Goal: Transaction & Acquisition: Purchase product/service

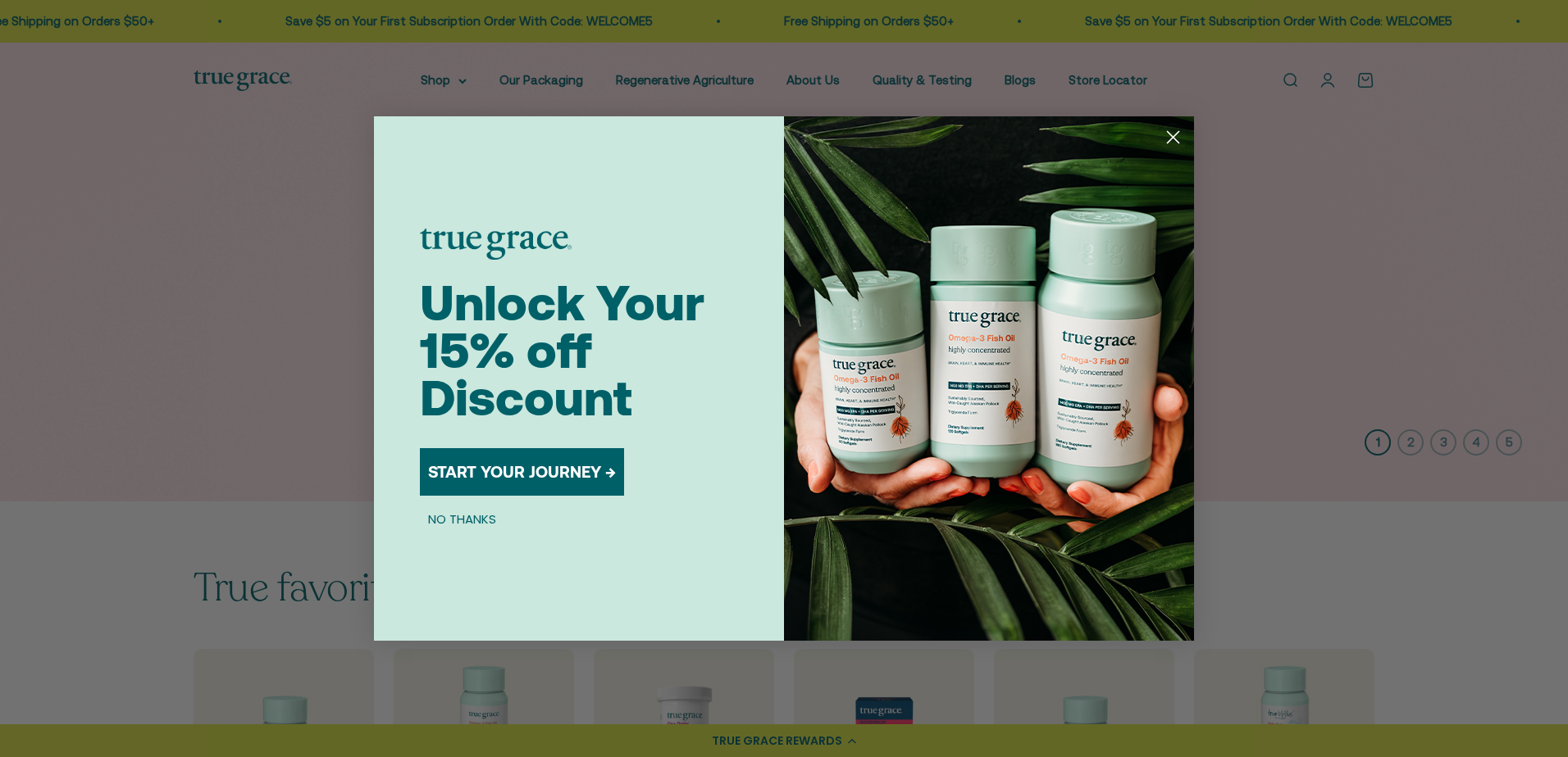
click at [1175, 138] on circle "Close dialog" at bounding box center [1173, 137] width 27 height 27
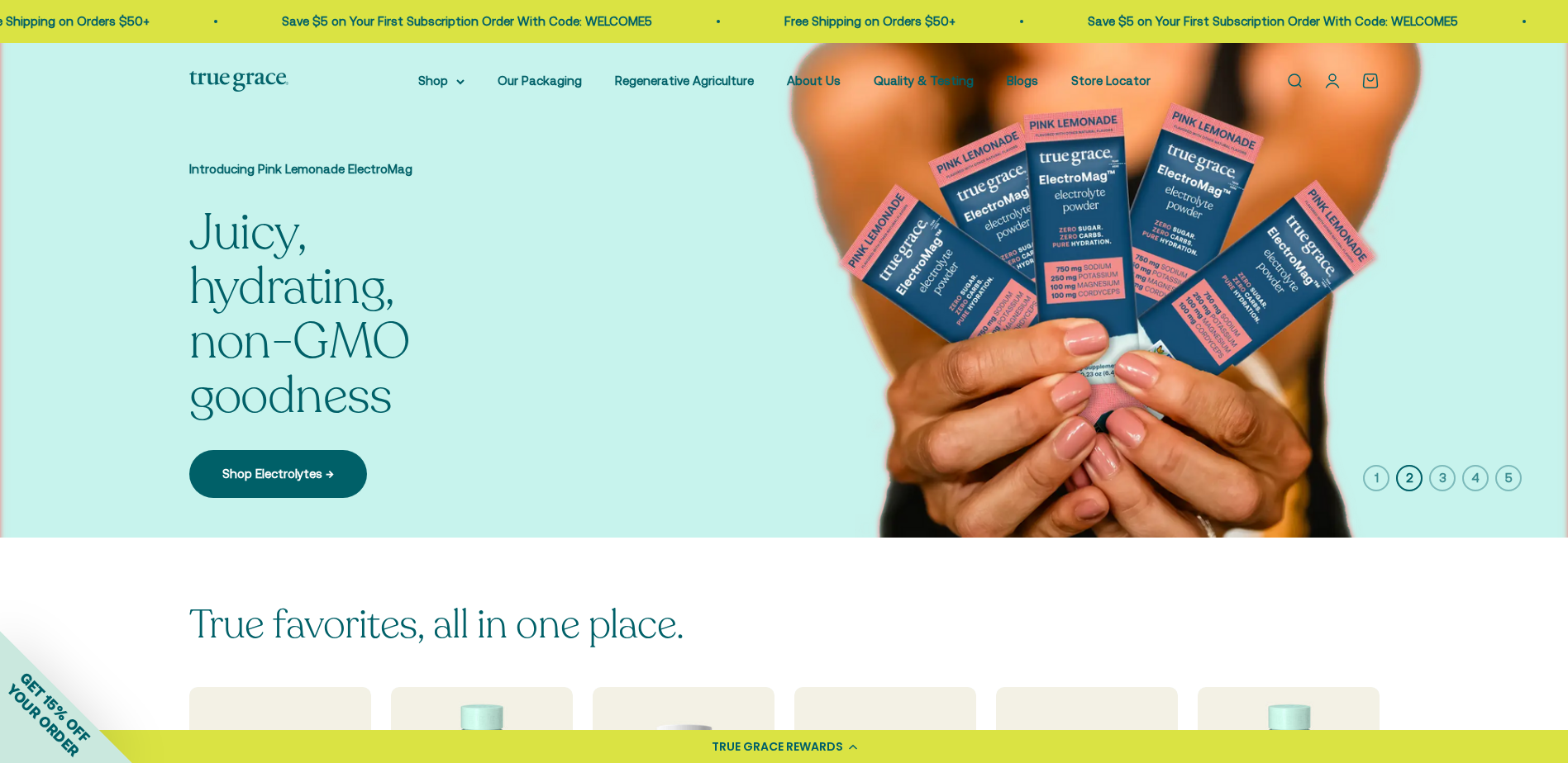
click at [1300, 84] on link "Open search" at bounding box center [1294, 81] width 18 height 18
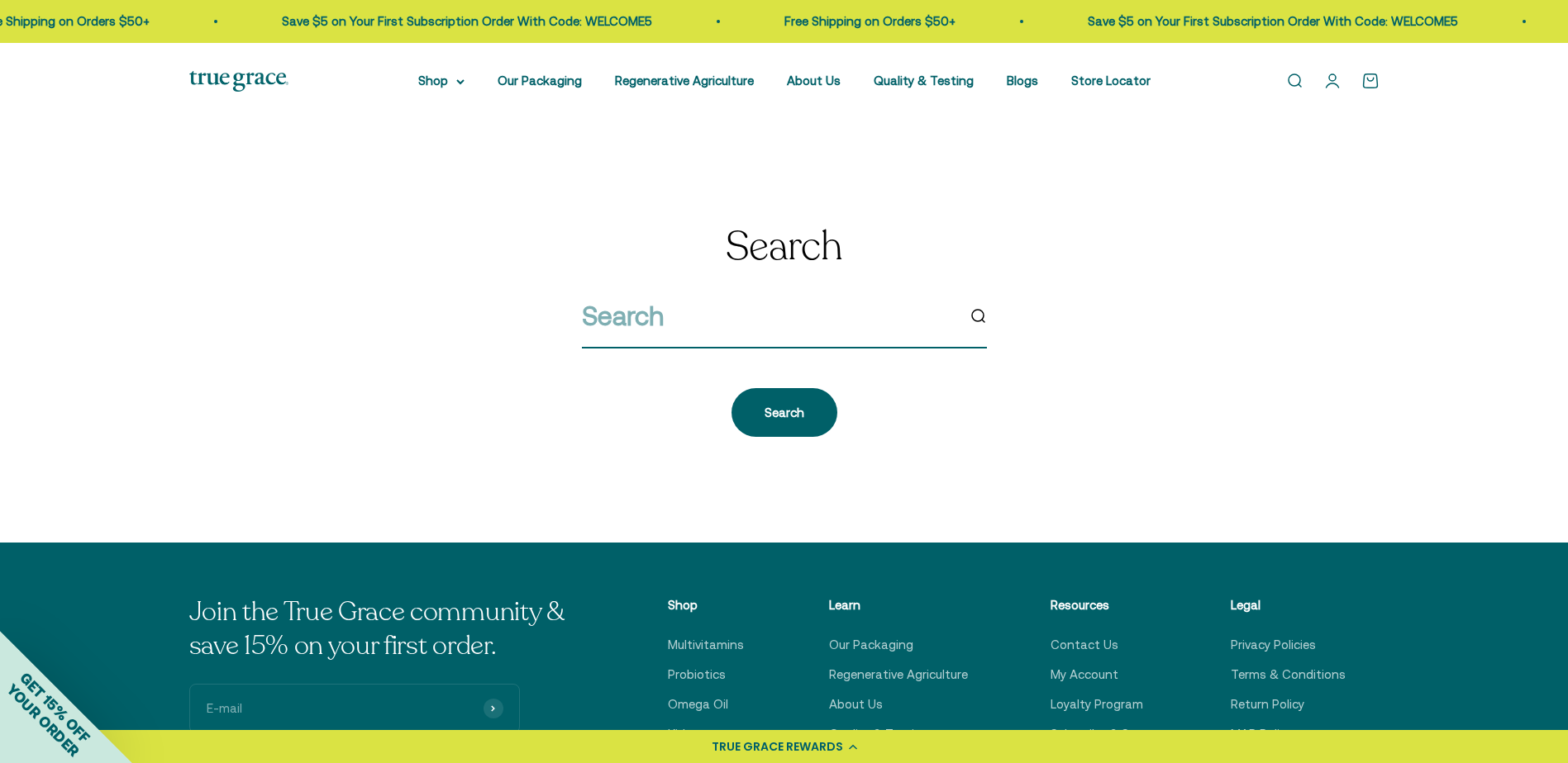
click at [750, 337] on input "search" at bounding box center [769, 315] width 374 height 42
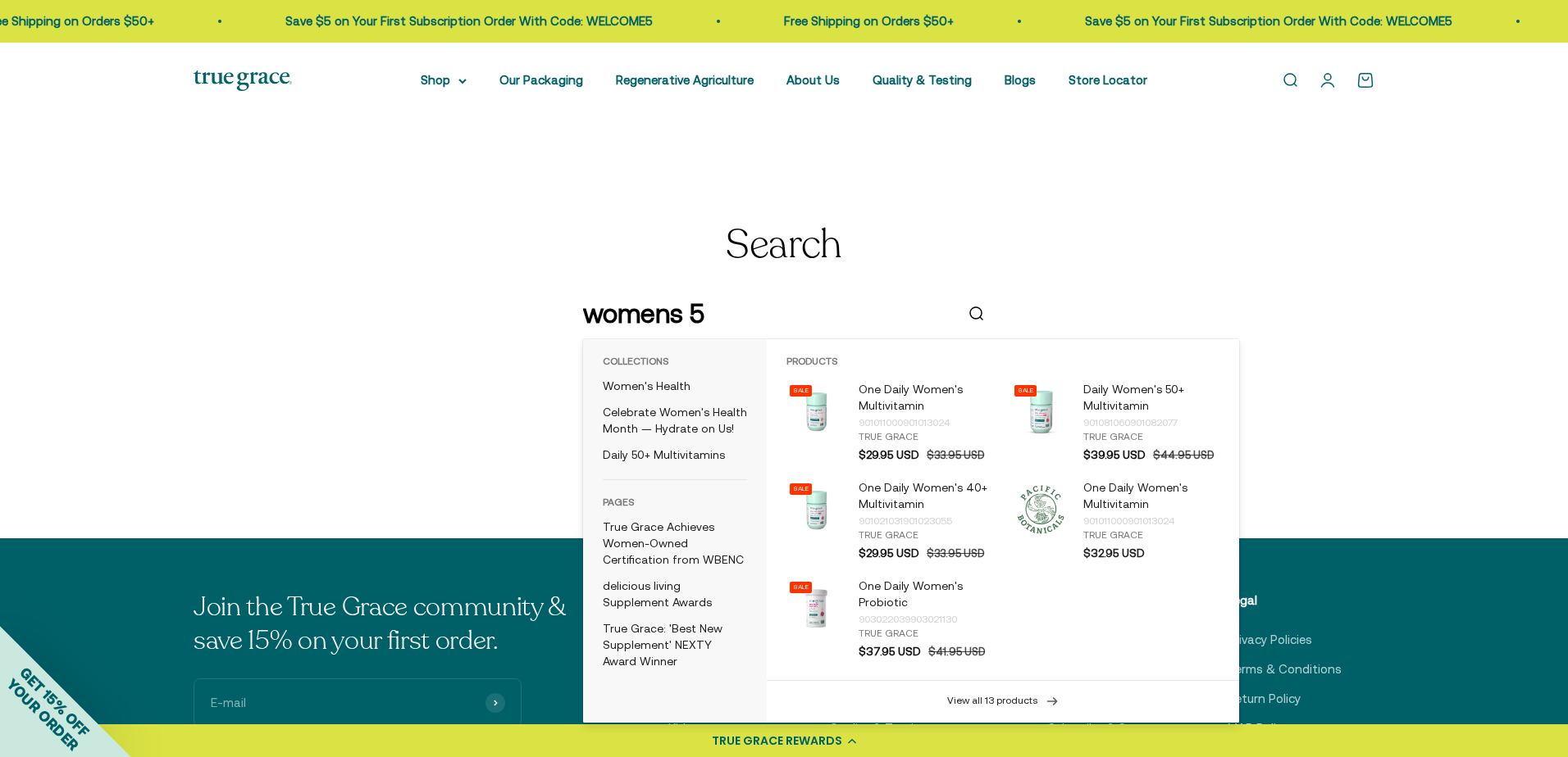
type input "womens 50"
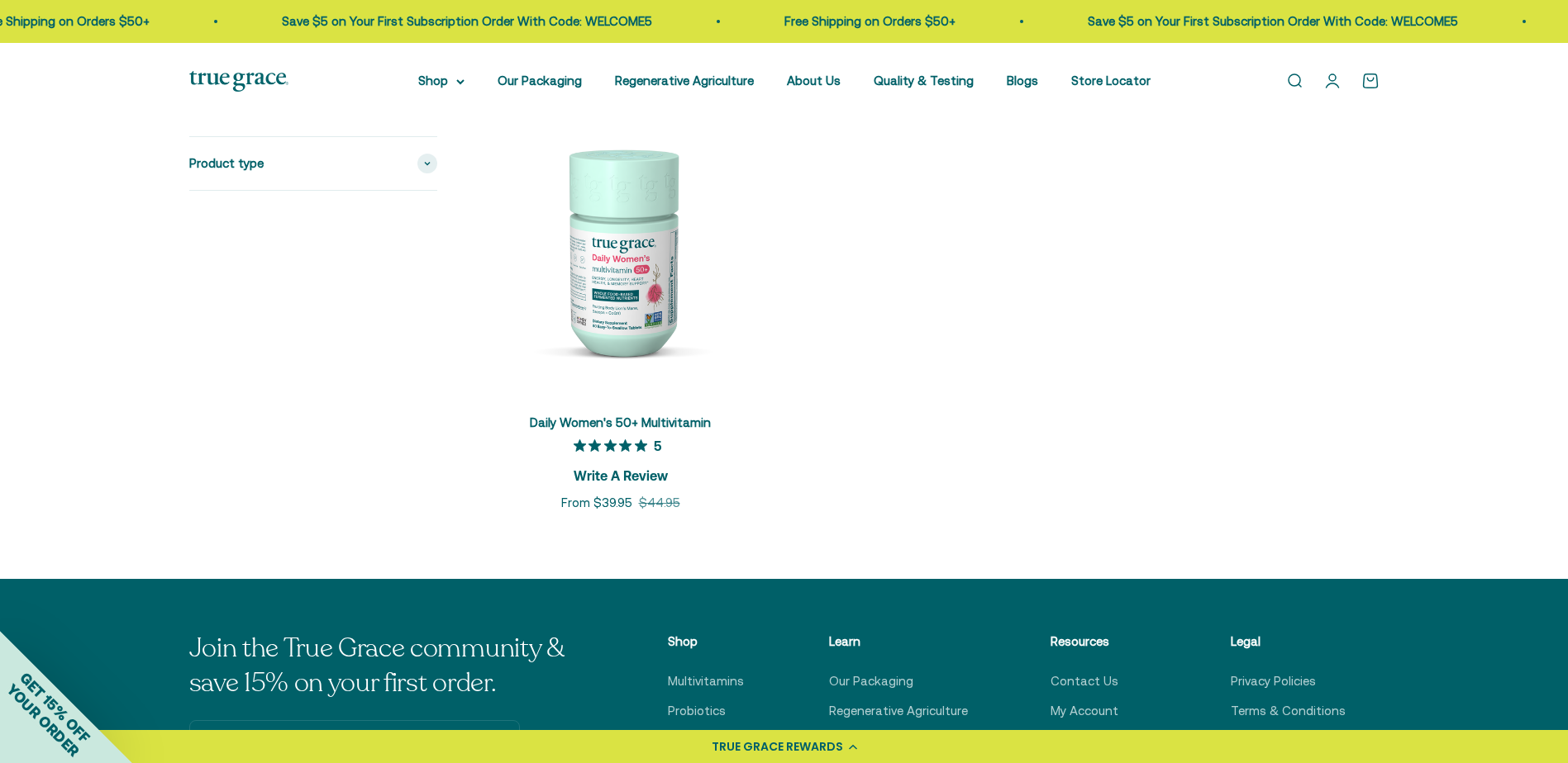
scroll to position [277, 0]
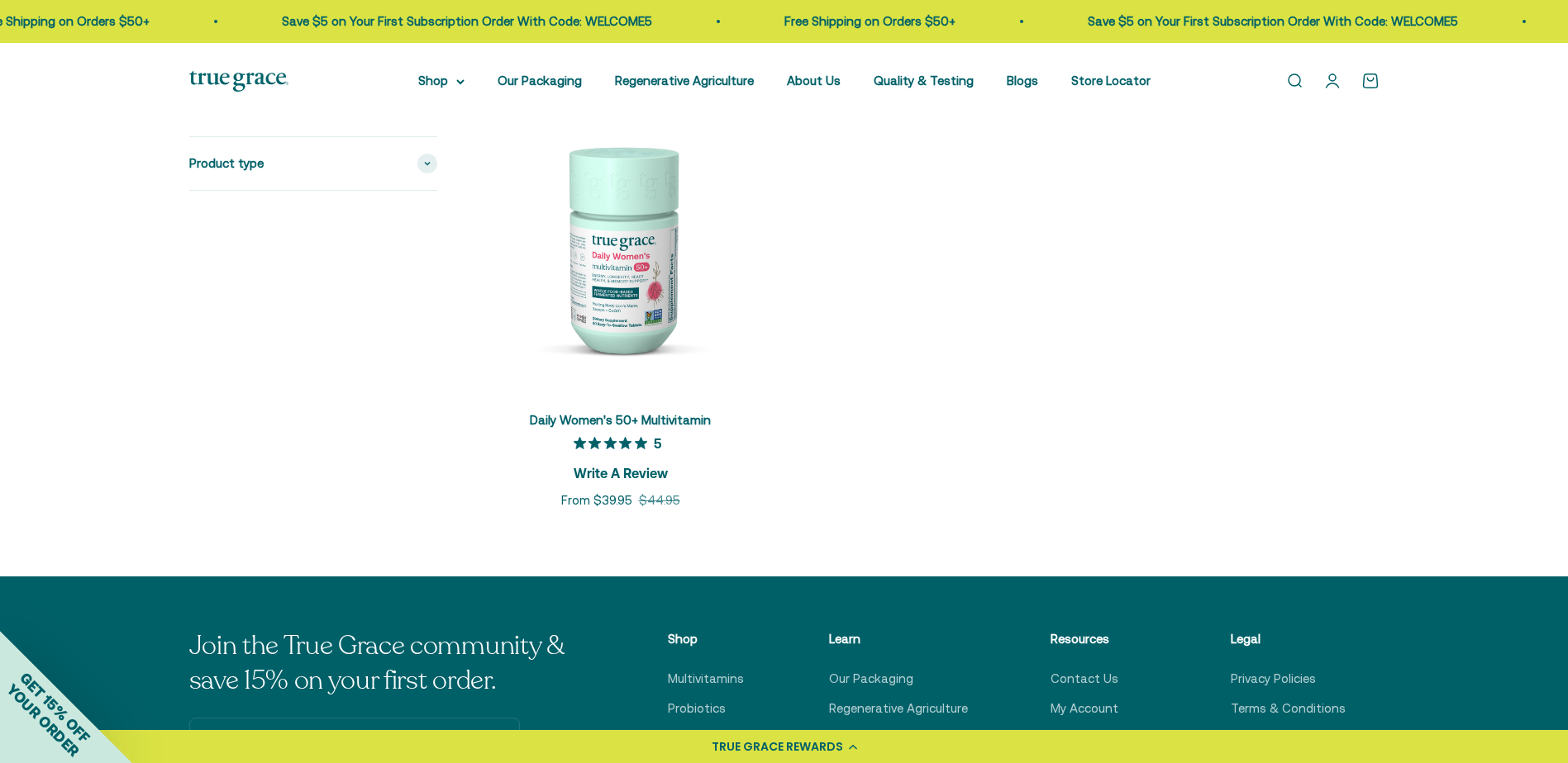
click at [610, 422] on link "Daily Women's 50+ Multivitamin" at bounding box center [620, 421] width 181 height 14
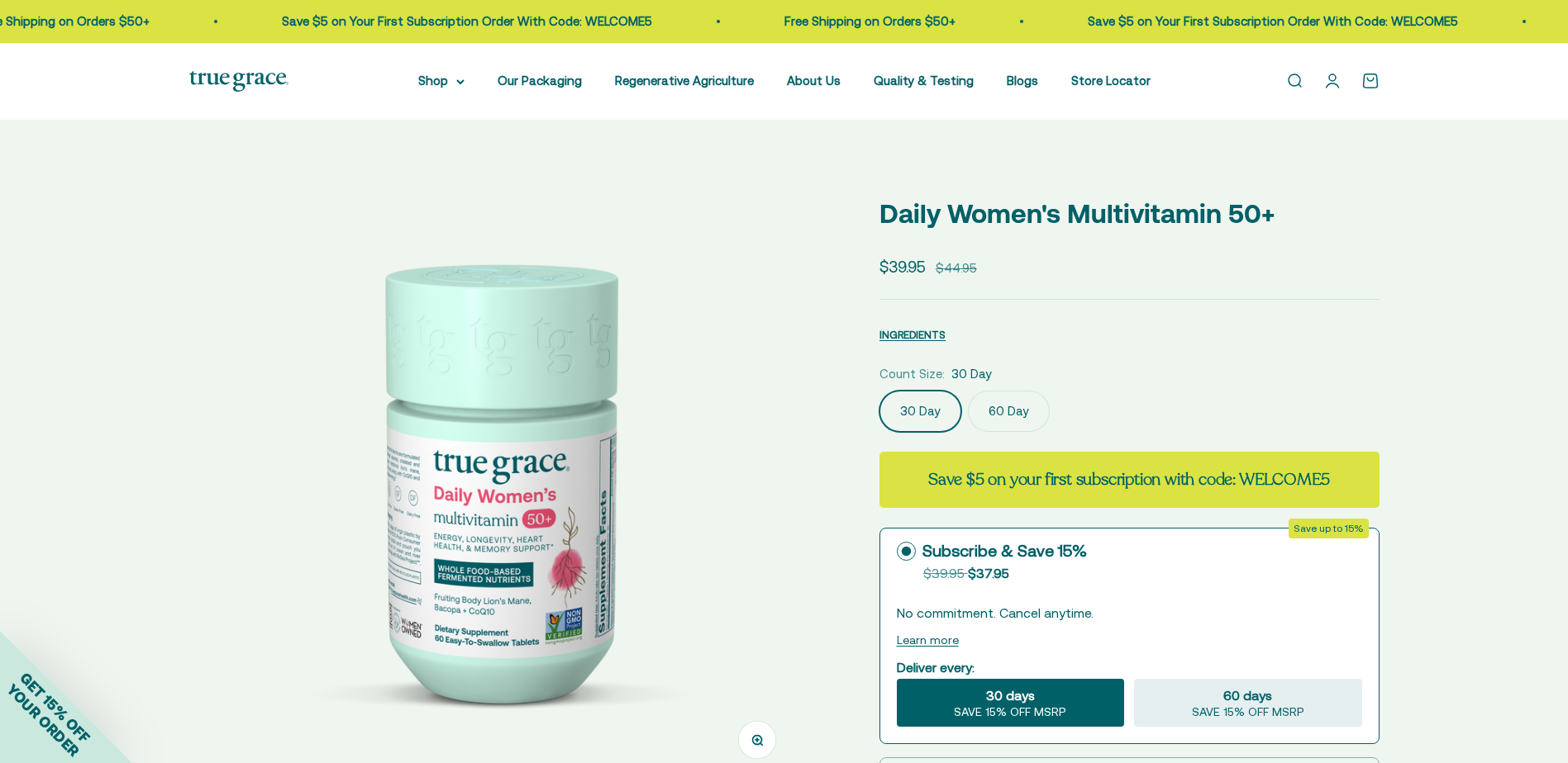
select select "3"
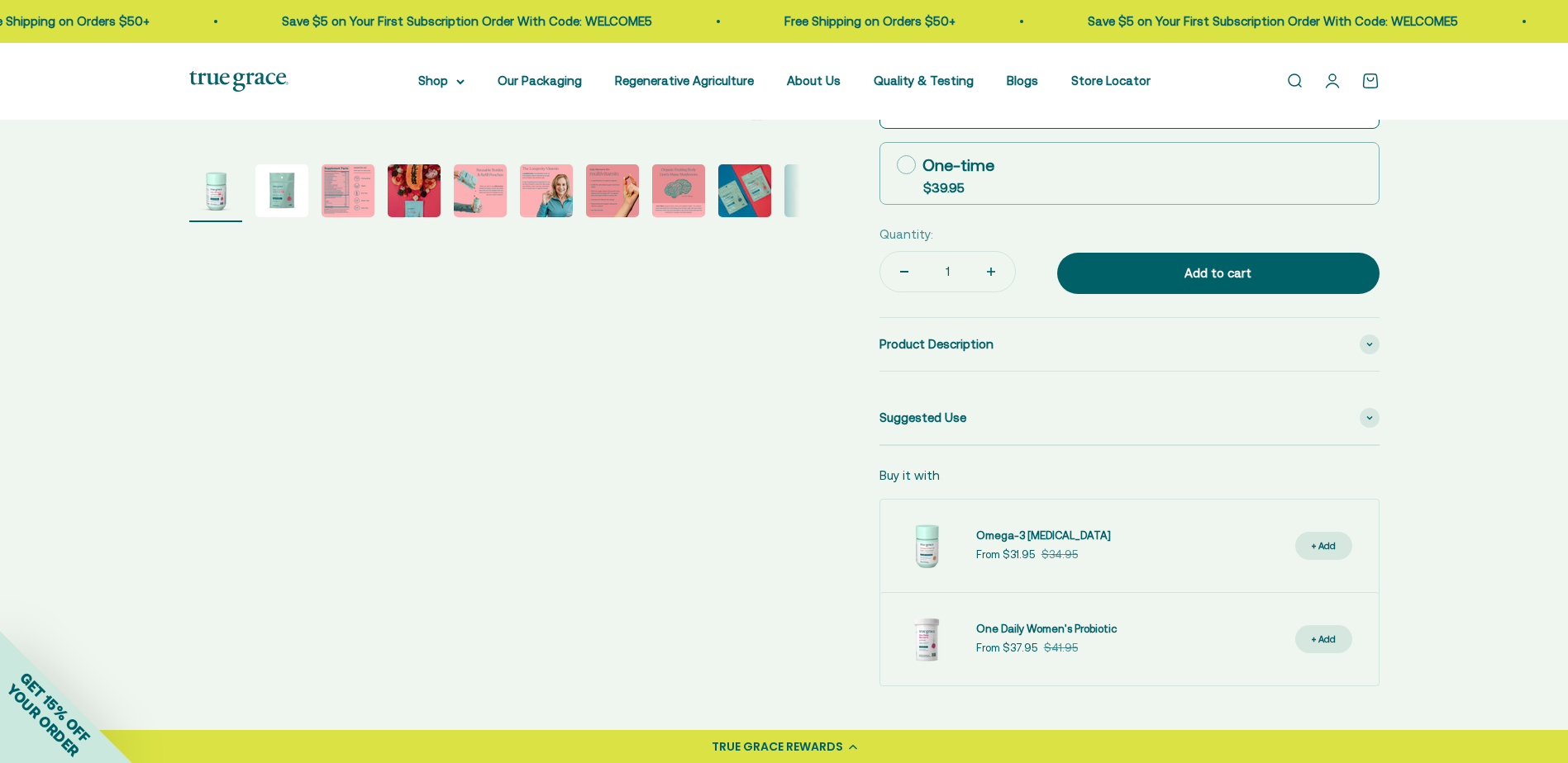
scroll to position [694, 0]
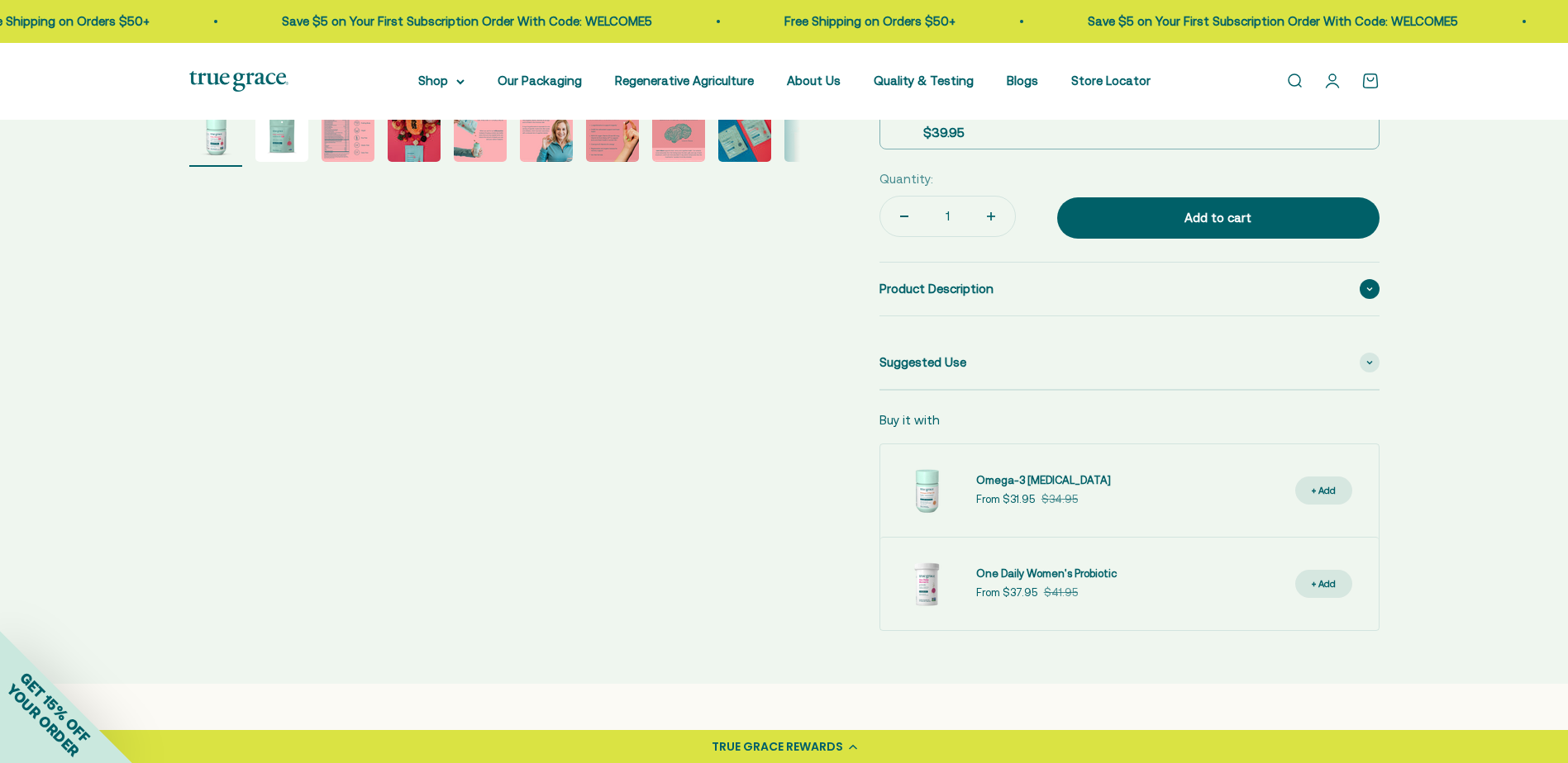
click at [1366, 289] on icon at bounding box center [1369, 289] width 6 height 5
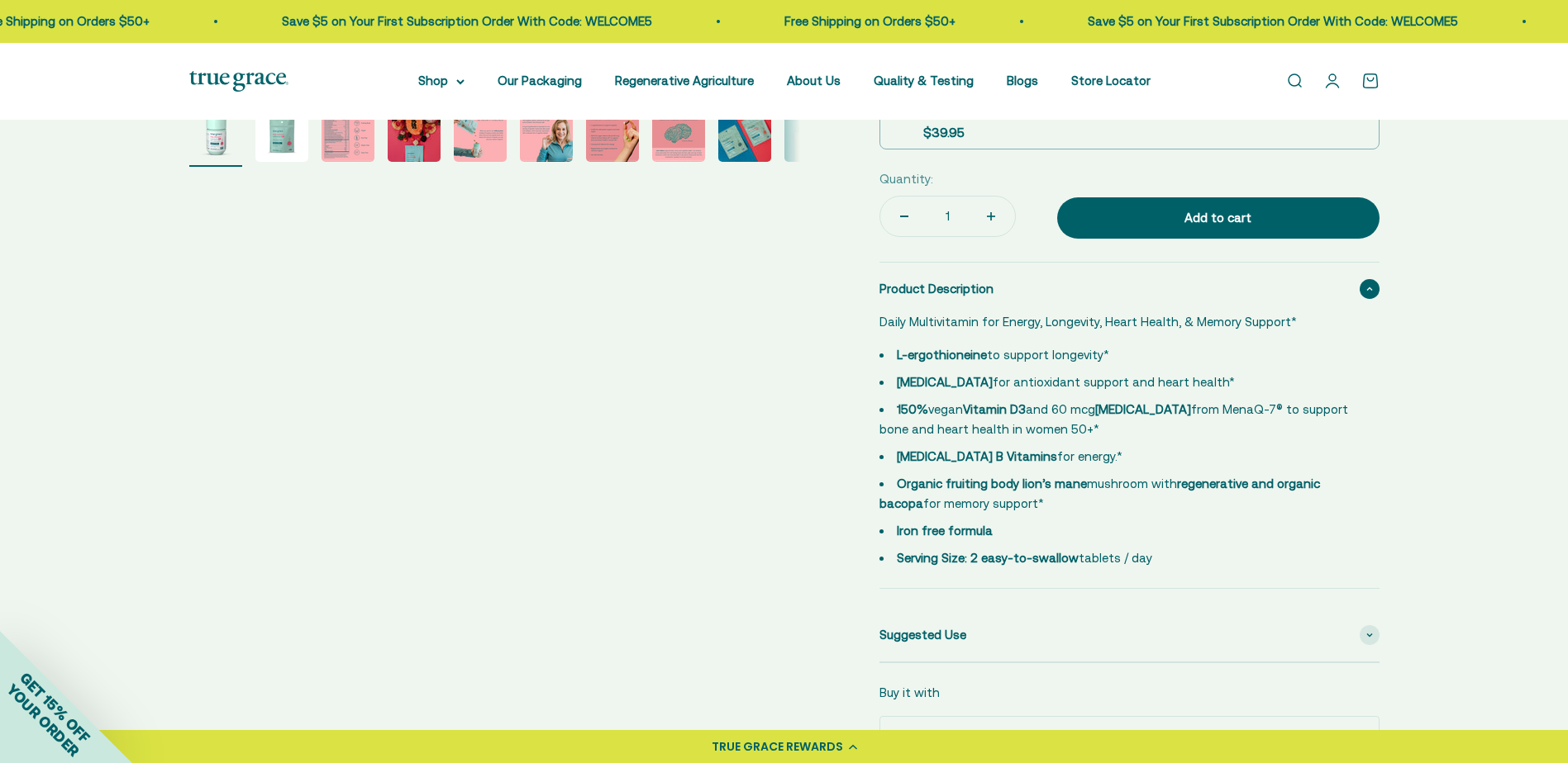
click at [1365, 289] on span at bounding box center [1370, 289] width 20 height 20
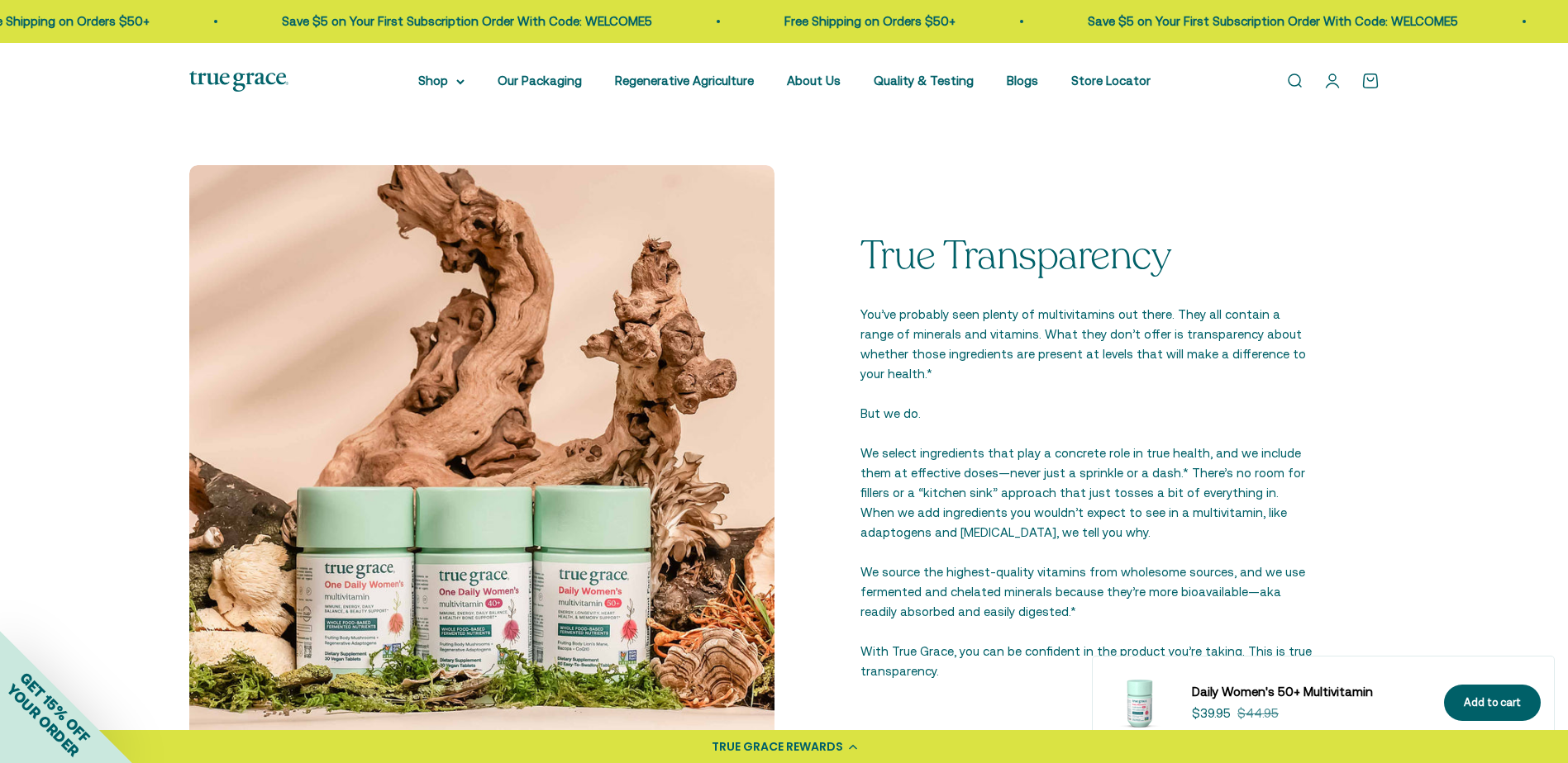
scroll to position [0, 0]
